Goal: Information Seeking & Learning: Understand process/instructions

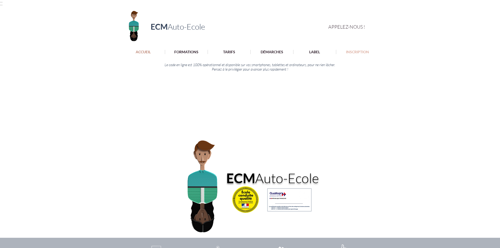
click at [361, 50] on p "INSCRIPTION" at bounding box center [357, 52] width 28 height 4
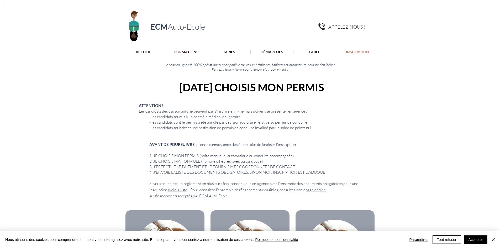
click at [206, 171] on link "LISTE DES DOCUMENTS OBLIGATOIRES" at bounding box center [212, 172] width 72 height 5
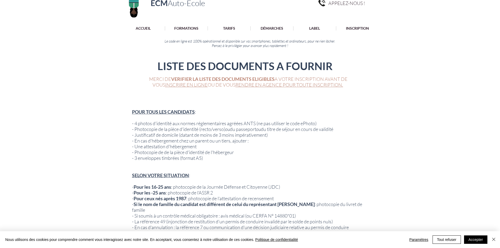
scroll to position [52, 0]
